Goal: Book appointment/travel/reservation

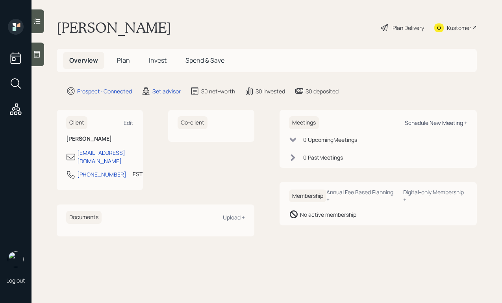
click at [427, 124] on div "Schedule New Meeting +" at bounding box center [436, 122] width 63 height 7
select select "round-[PERSON_NAME]"
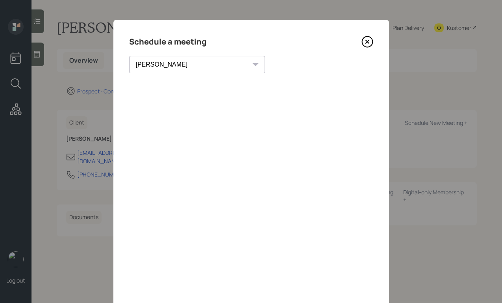
click at [369, 43] on icon at bounding box center [367, 42] width 12 height 12
